Goal: Information Seeking & Learning: Find specific fact

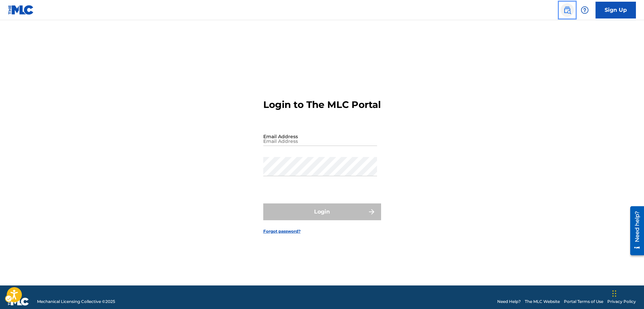
click at [571, 11] on img "Page Menu" at bounding box center [567, 10] width 8 height 8
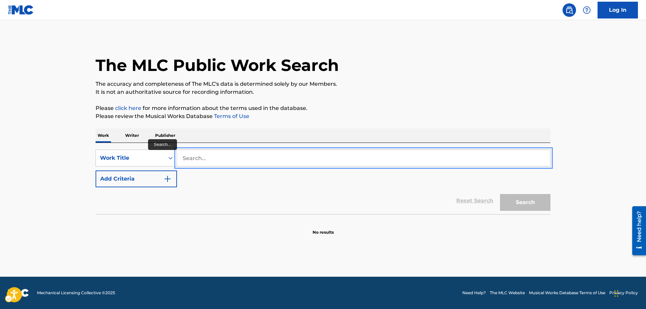
click at [181, 156] on input "Search..." at bounding box center [363, 158] width 373 height 16
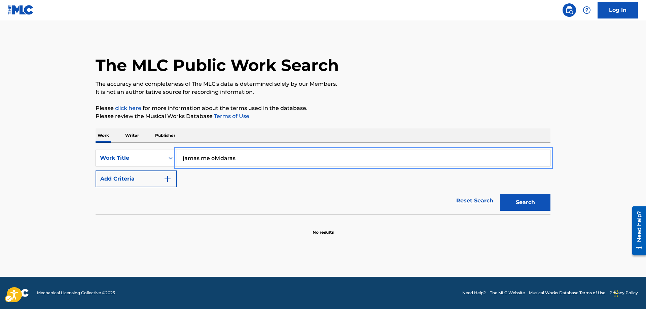
type input "jamas me olvidaras"
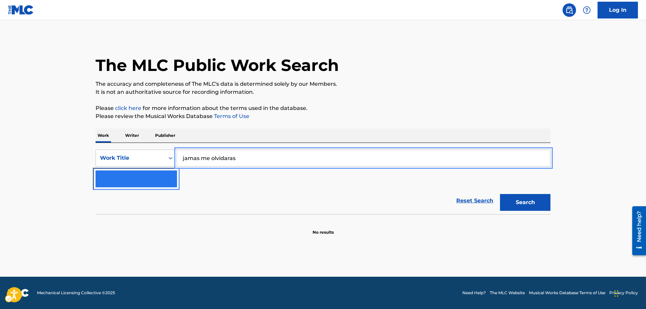
click at [167, 176] on img "Search Form" at bounding box center [168, 179] width 8 height 8
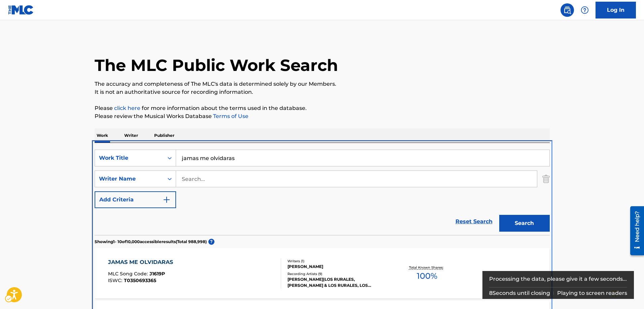
scroll to position [143, 0]
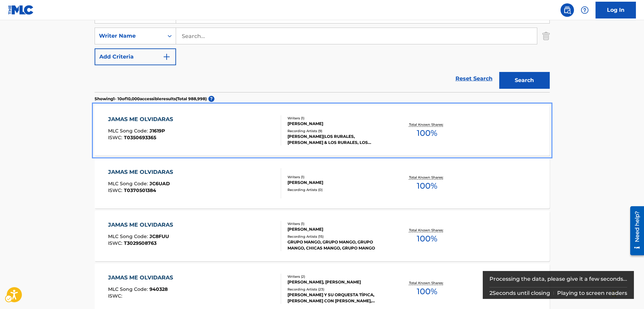
click at [163, 132] on span "J1619P" at bounding box center [156, 131] width 15 height 6
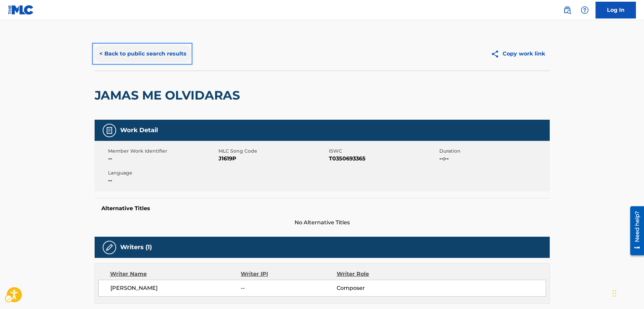
click at [99, 55] on button "< Back to public search results" at bounding box center [143, 53] width 97 height 17
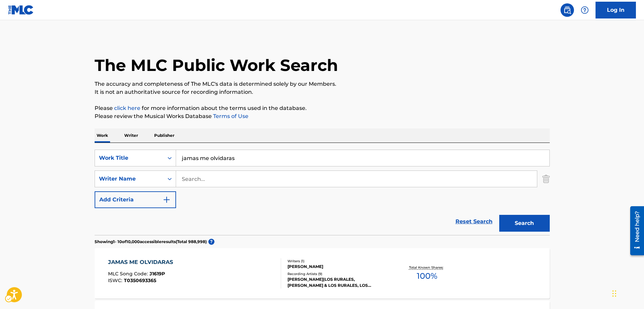
scroll to position [143, 0]
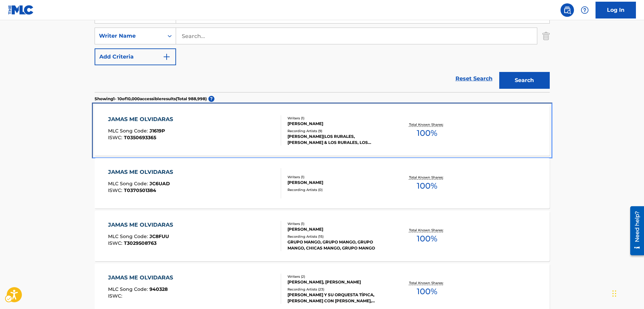
click at [164, 130] on div "MLC Song Code : J1619P" at bounding box center [142, 132] width 68 height 7
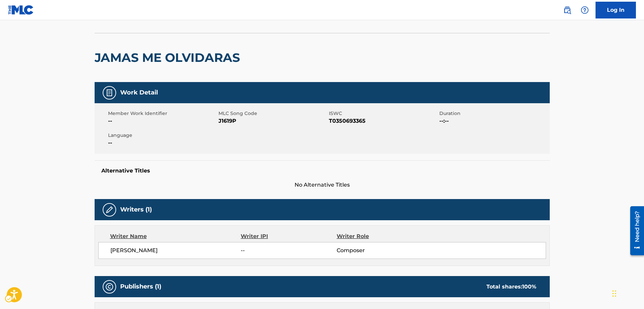
scroll to position [34, 0]
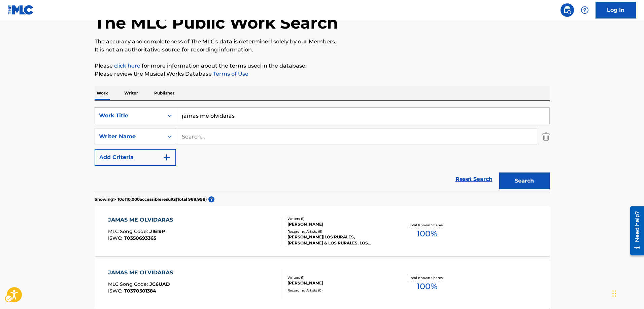
scroll to position [42, 0]
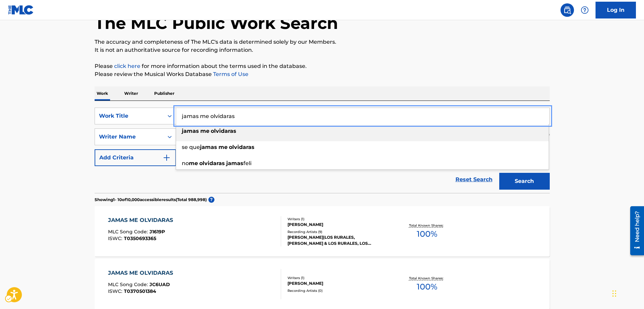
drag, startPoint x: 247, startPoint y: 120, endPoint x: 135, endPoint y: 125, distance: 112.6
click at [135, 125] on div "SearchWithCriteria72a67194-adae-46d7-8620-cbd2e53451f5 Work Title jamas me olvi…" at bounding box center [322, 137] width 455 height 59
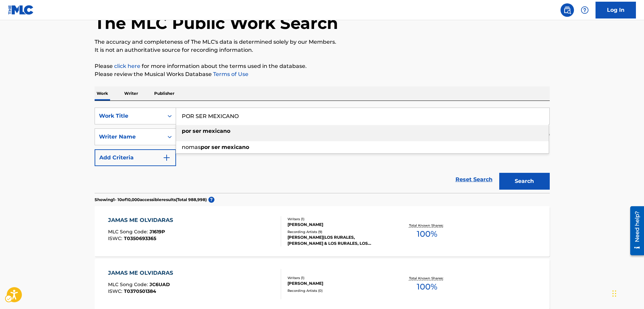
click at [182, 132] on strong "por" at bounding box center [186, 131] width 9 height 6
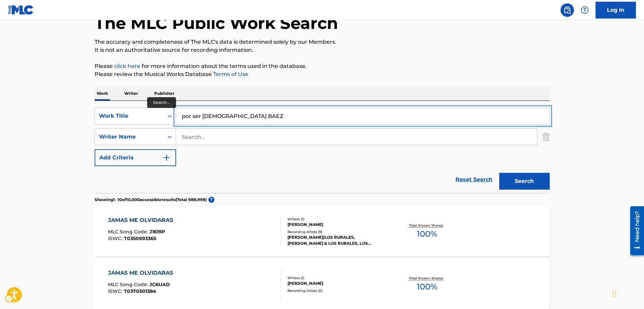
click at [499, 173] on button "Search" at bounding box center [524, 181] width 50 height 17
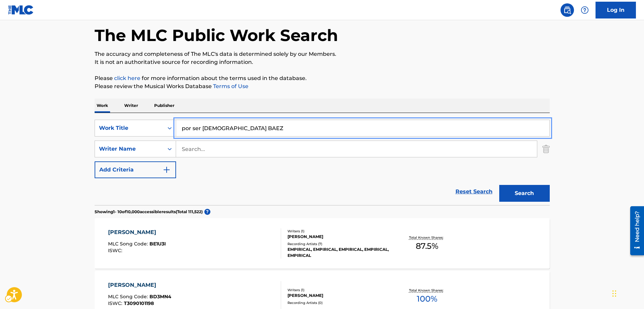
scroll to position [8, 0]
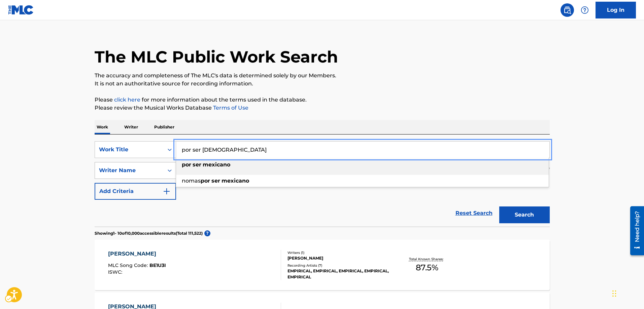
type input "por ser [DEMOGRAPHIC_DATA]"
click at [172, 170] on icon "Search Form" at bounding box center [169, 170] width 7 height 7
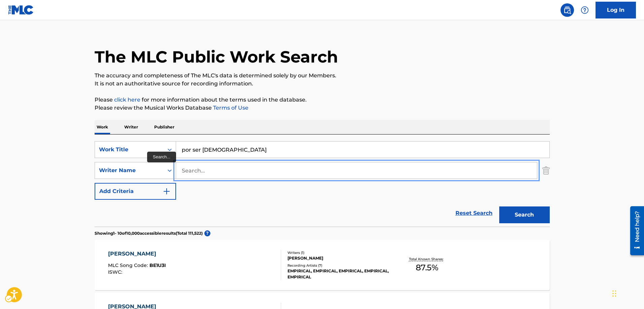
click at [181, 170] on input "Search..." at bounding box center [356, 171] width 361 height 16
click at [499, 207] on button "Search" at bounding box center [524, 215] width 50 height 17
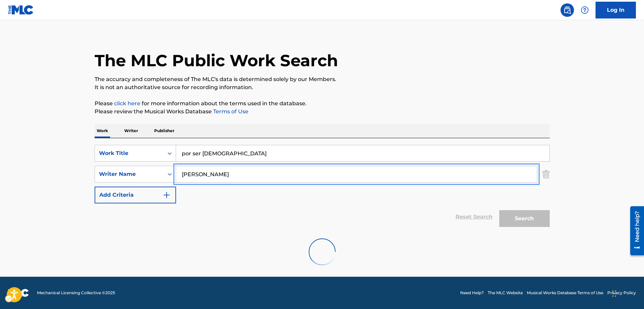
scroll to position [5, 0]
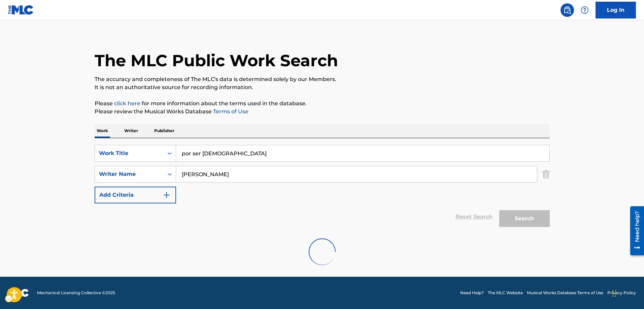
click at [194, 199] on div "SearchWithCriteria72a67194-adae-46d7-8620-cbd2e53451f5 Work Title por ser mexic…" at bounding box center [322, 174] width 455 height 59
click at [522, 219] on div "Search" at bounding box center [523, 217] width 54 height 27
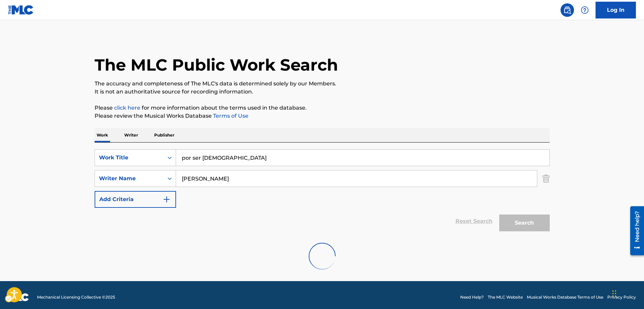
scroll to position [0, 0]
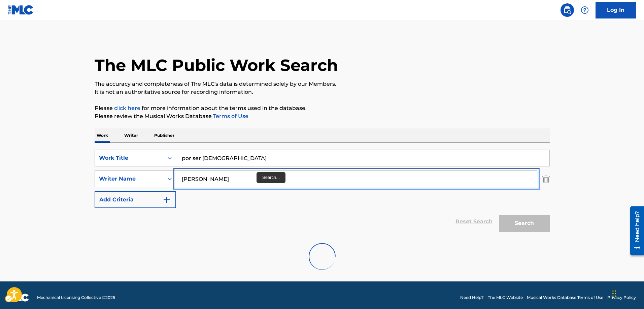
click at [216, 180] on input "[PERSON_NAME]" at bounding box center [356, 179] width 361 height 16
type input "[PERSON_NAME]"
click at [95, 192] on button "Add Criteria" at bounding box center [135, 200] width 81 height 17
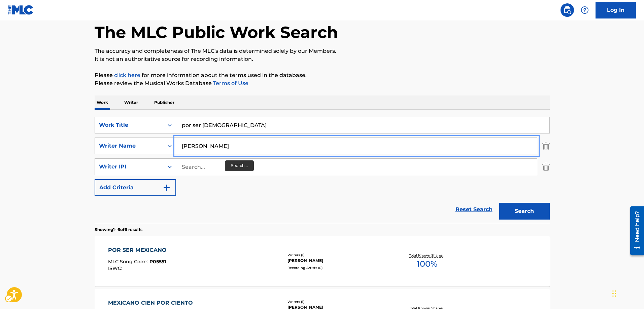
scroll to position [67, 0]
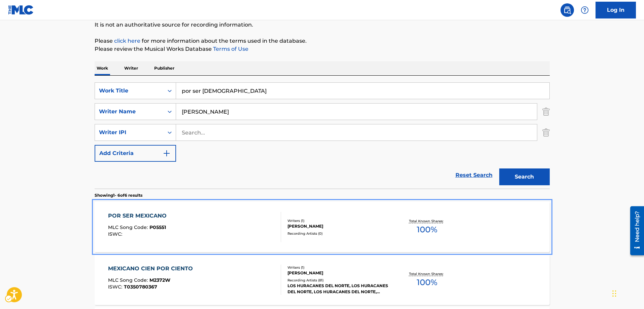
click at [159, 225] on span "P05551" at bounding box center [157, 228] width 16 height 6
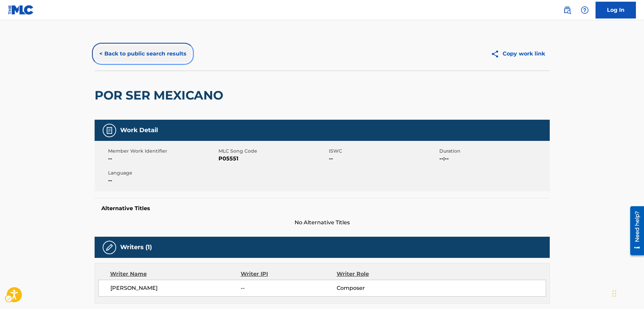
click at [101, 55] on button "< Back to public search results" at bounding box center [143, 53] width 97 height 17
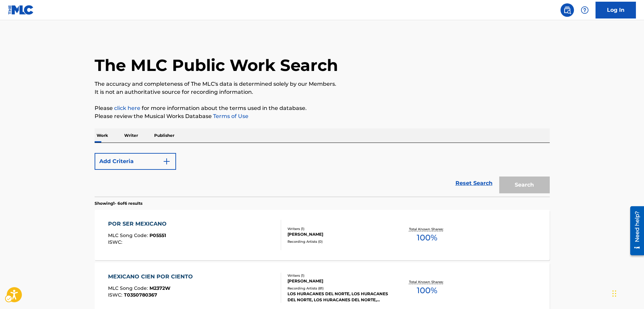
scroll to position [67, 0]
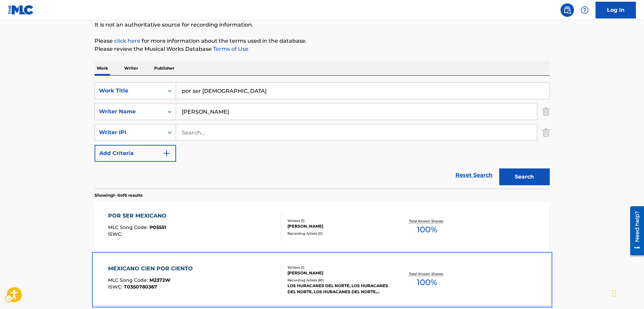
click at [161, 279] on span "M2372W" at bounding box center [159, 280] width 21 height 6
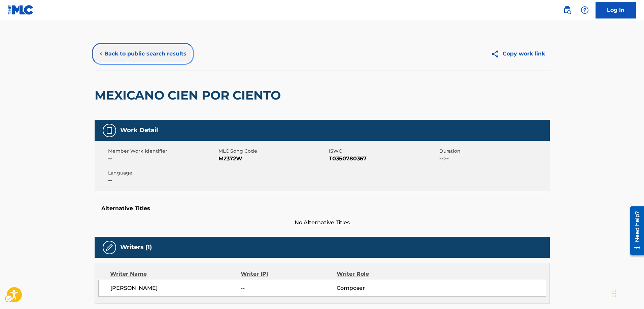
click at [99, 54] on button "< Back to public search results" at bounding box center [143, 53] width 97 height 17
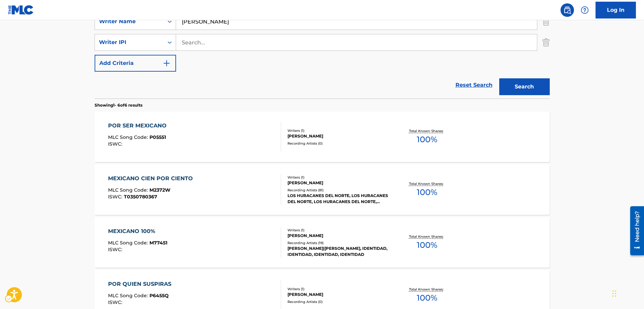
scroll to position [168, 0]
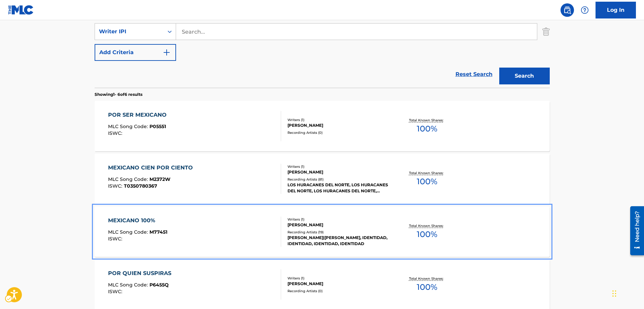
click at [161, 231] on span "M77451" at bounding box center [158, 232] width 18 height 6
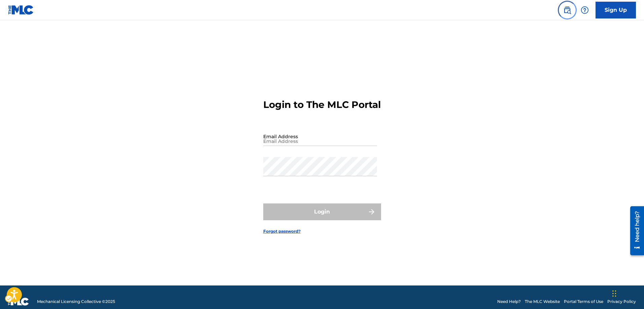
click at [565, 8] on img "Page Menu" at bounding box center [567, 10] width 8 height 8
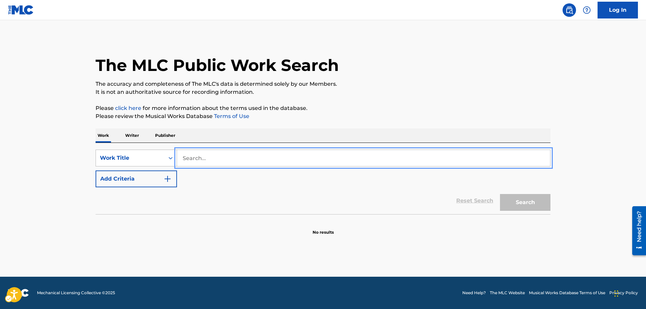
drag, startPoint x: 227, startPoint y: 155, endPoint x: 176, endPoint y: 158, distance: 50.9
click at [176, 158] on div "SearchWithCriteria6190b34a-0bd1-43a5-8792-079123864320 Work Title" at bounding box center [323, 158] width 455 height 17
type input "te quedaste adentro"
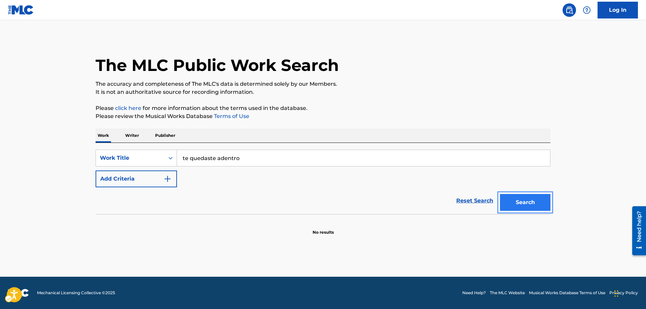
click at [539, 203] on button "Search" at bounding box center [525, 202] width 50 height 17
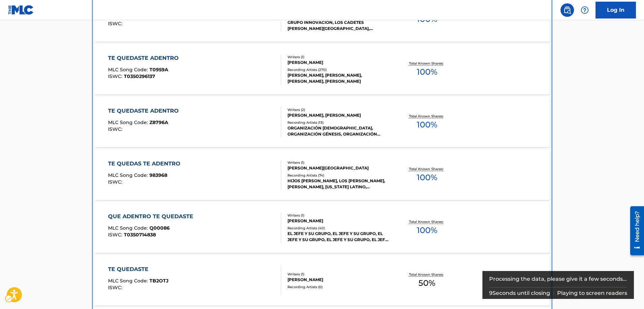
scroll to position [248, 0]
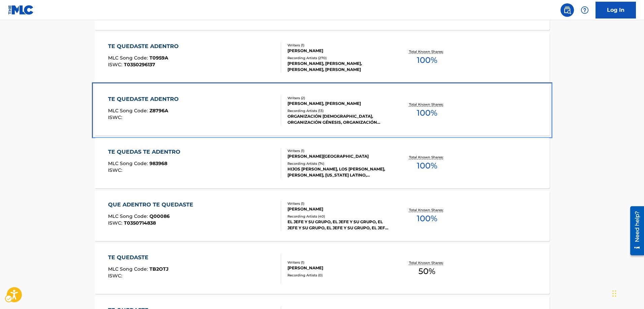
click at [168, 110] on div "MLC Song Code : Z8796A" at bounding box center [145, 111] width 74 height 7
